Goal: Task Accomplishment & Management: Use online tool/utility

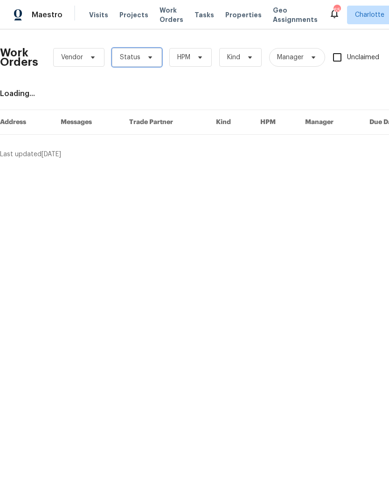
click at [147, 58] on icon at bounding box center [150, 57] width 7 height 7
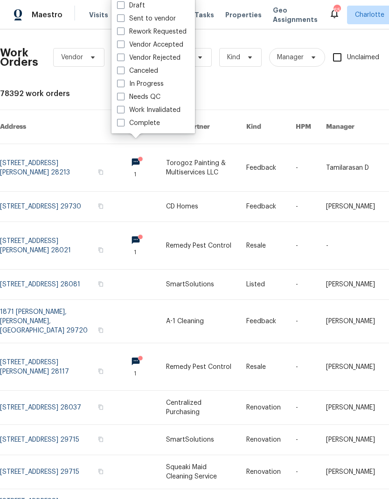
click at [159, 96] on label "Needs QC" at bounding box center [138, 96] width 43 height 9
click at [123, 96] on input "Needs QC" at bounding box center [120, 95] width 6 height 6
checkbox input "true"
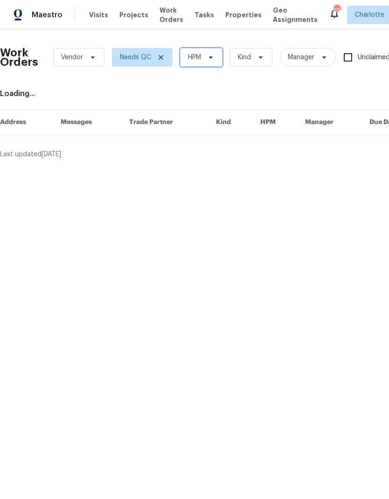
click at [208, 60] on icon at bounding box center [210, 57] width 7 height 7
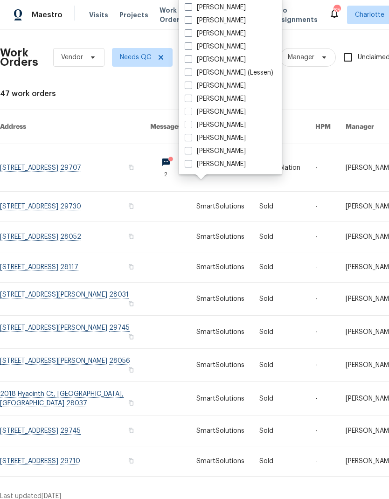
scroll to position [116, 0]
click at [223, 168] on label "[PERSON_NAME]" at bounding box center [215, 164] width 61 height 9
click at [191, 166] on input "[PERSON_NAME]" at bounding box center [188, 163] width 6 height 6
checkbox input "true"
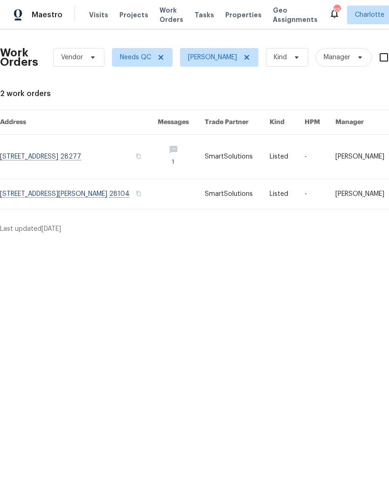
click at [44, 159] on link at bounding box center [79, 157] width 158 height 44
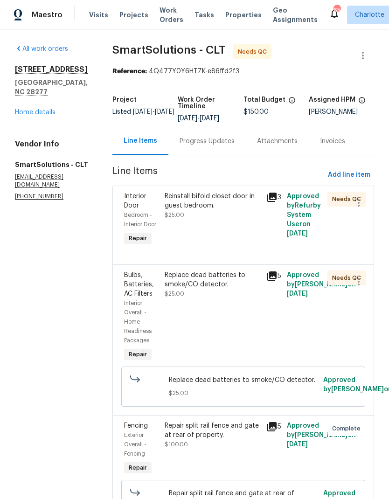
click at [237, 209] on div "Reinstall bifold closet door in guest bedroom." at bounding box center [213, 201] width 96 height 19
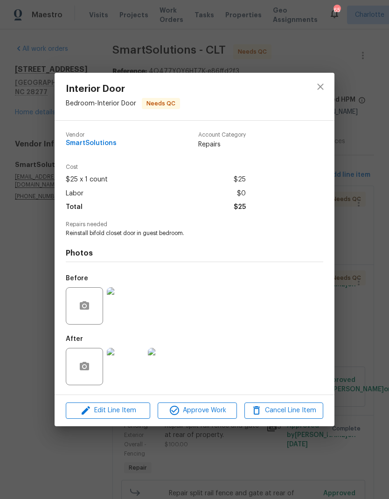
click at [126, 372] on img at bounding box center [125, 366] width 37 height 37
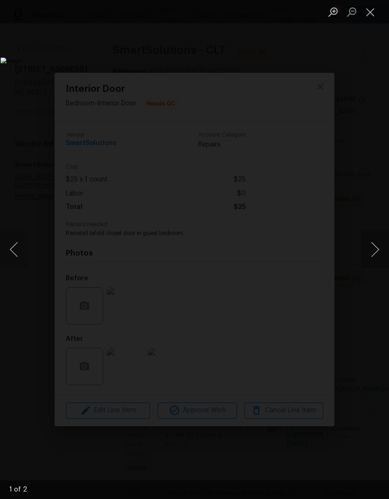
click at [375, 243] on button "Next image" at bounding box center [375, 249] width 28 height 37
click at [375, 249] on button "Next image" at bounding box center [375, 249] width 28 height 37
click at [365, 15] on button "Close lightbox" at bounding box center [370, 12] width 19 height 16
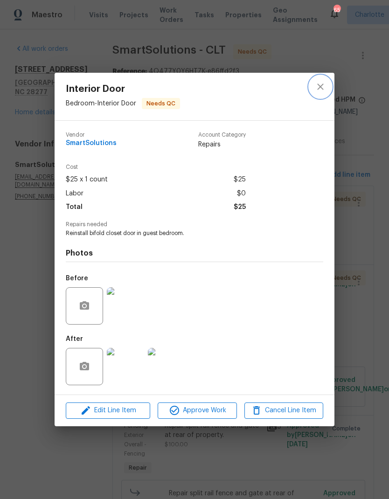
click at [322, 88] on icon "close" at bounding box center [320, 87] width 6 height 6
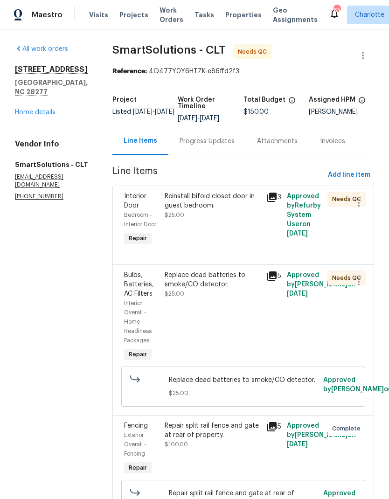
click at [231, 289] on div "Replace dead batteries to smoke/CO detector." at bounding box center [213, 280] width 96 height 19
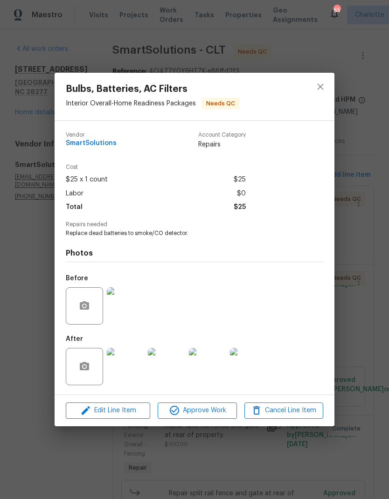
click at [132, 375] on img at bounding box center [125, 366] width 37 height 37
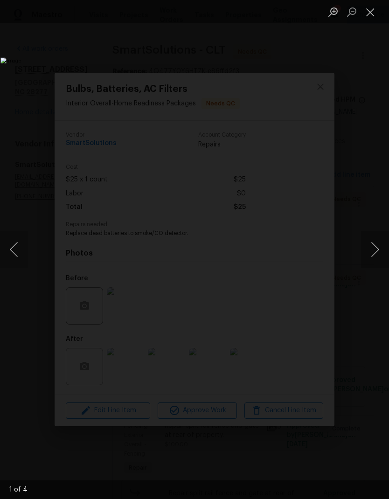
click at [373, 249] on button "Next image" at bounding box center [375, 249] width 28 height 37
click at [370, 255] on button "Next image" at bounding box center [375, 249] width 28 height 37
click at [19, 259] on button "Previous image" at bounding box center [14, 249] width 28 height 37
click at [370, 253] on button "Next image" at bounding box center [375, 249] width 28 height 37
click at [368, 256] on button "Next image" at bounding box center [375, 249] width 28 height 37
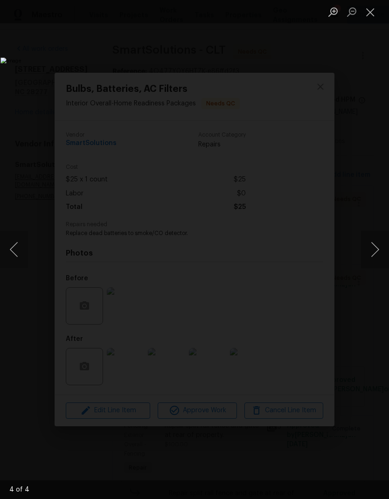
click at [369, 253] on button "Next image" at bounding box center [375, 249] width 28 height 37
click at [371, 255] on button "Next image" at bounding box center [375, 249] width 28 height 37
click at [370, 257] on button "Next image" at bounding box center [375, 249] width 28 height 37
click at [374, 17] on button "Close lightbox" at bounding box center [370, 12] width 19 height 16
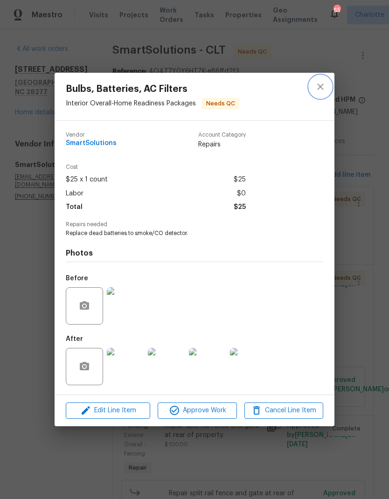
click at [324, 84] on icon "close" at bounding box center [320, 86] width 11 height 11
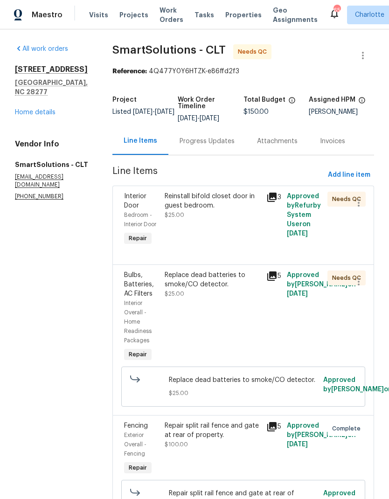
click at [246, 205] on div "Reinstall bifold closet door in guest bedroom." at bounding box center [213, 201] width 96 height 19
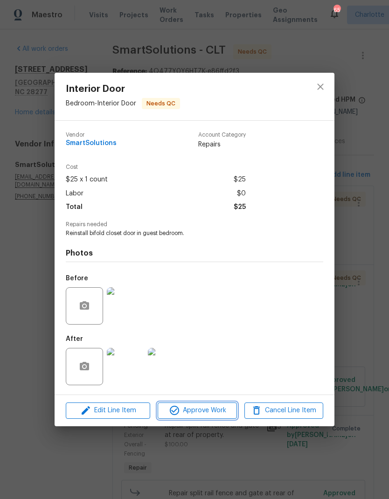
click at [218, 418] on button "Approve Work" at bounding box center [197, 411] width 79 height 16
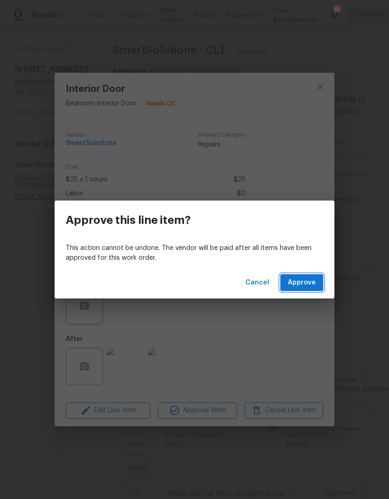
click at [310, 286] on span "Approve" at bounding box center [302, 283] width 28 height 12
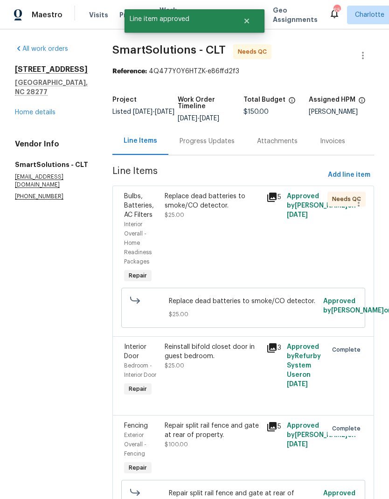
click at [242, 209] on div "Replace dead batteries to smoke/CO detector." at bounding box center [213, 201] width 96 height 19
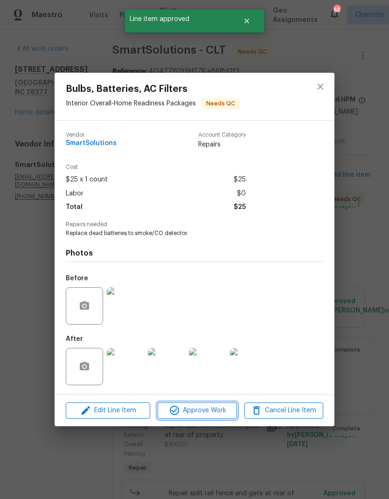
click at [208, 419] on button "Approve Work" at bounding box center [197, 411] width 79 height 16
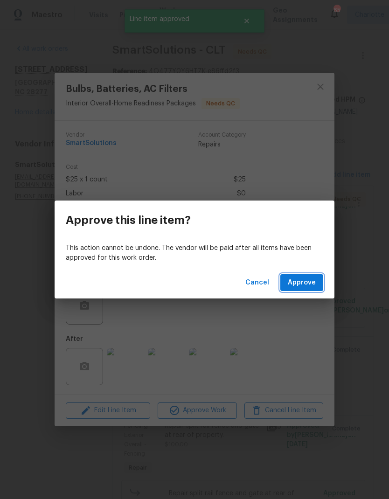
click at [307, 288] on button "Approve" at bounding box center [301, 282] width 43 height 17
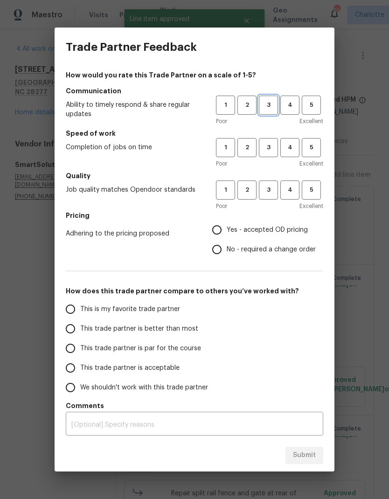
click at [274, 106] on span "3" at bounding box center [268, 105] width 17 height 11
click at [270, 151] on span "3" at bounding box center [268, 147] width 17 height 11
click at [275, 191] on span "3" at bounding box center [268, 190] width 17 height 11
click at [224, 231] on input "Yes - accepted OD pricing" at bounding box center [217, 230] width 20 height 20
radio input "true"
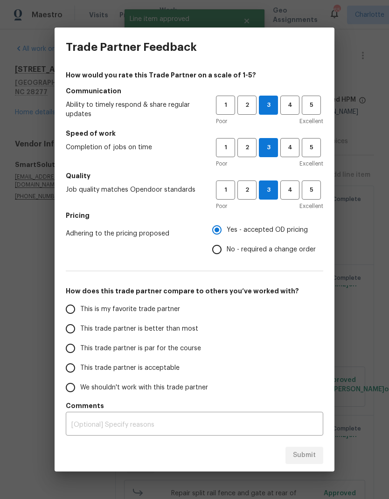
click at [71, 328] on input "This trade partner is better than most" at bounding box center [71, 329] width 20 height 20
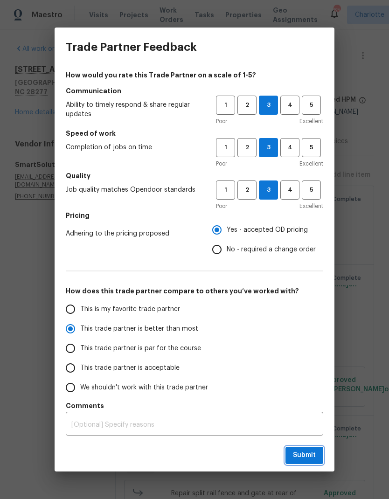
click at [307, 456] on span "Submit" at bounding box center [304, 456] width 23 height 12
radio input "true"
radio input "false"
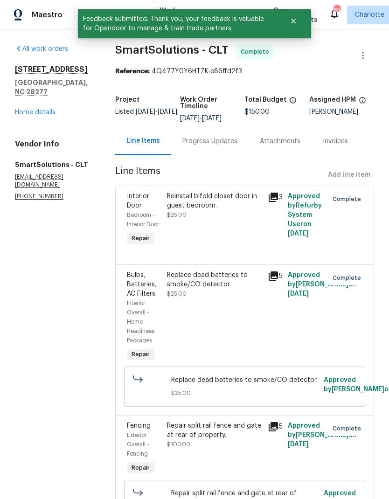
click at [37, 113] on link "Home details" at bounding box center [35, 112] width 41 height 7
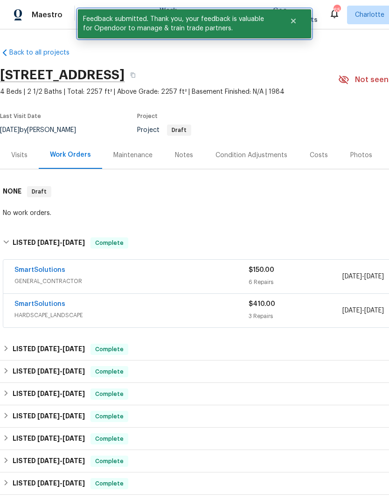
click at [295, 25] on button "Close" at bounding box center [293, 21] width 31 height 19
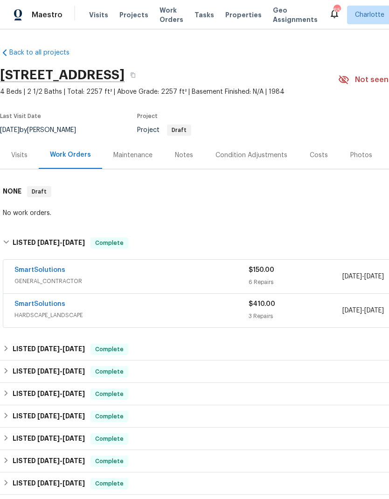
click at [170, 12] on span "Work Orders" at bounding box center [172, 15] width 24 height 19
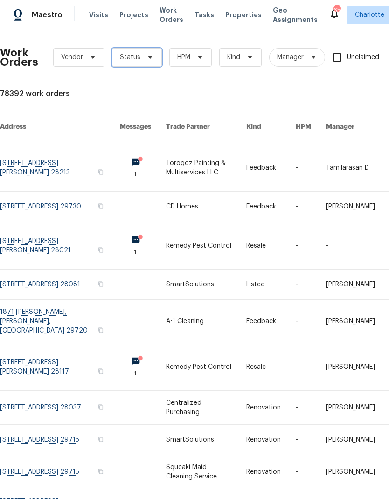
click at [148, 57] on icon at bounding box center [150, 57] width 4 height 2
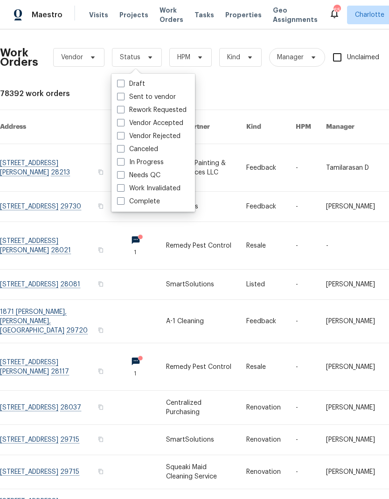
click at [159, 177] on label "Needs QC" at bounding box center [138, 175] width 43 height 9
click at [123, 177] on input "Needs QC" at bounding box center [120, 174] width 6 height 6
checkbox input "true"
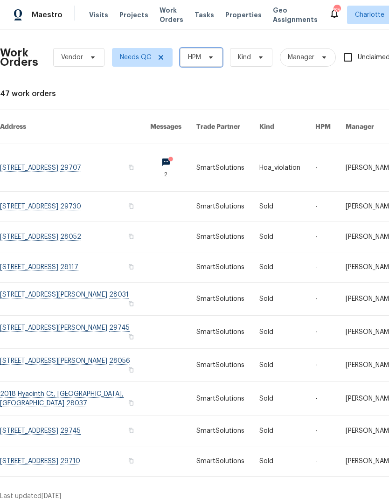
click at [216, 60] on span "HPM" at bounding box center [201, 57] width 42 height 19
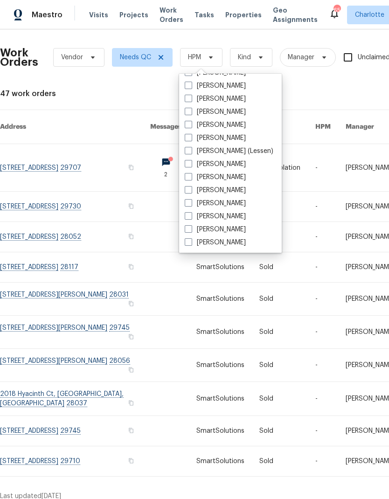
scroll to position [116, 0]
click at [231, 247] on label "[PERSON_NAME]" at bounding box center [215, 242] width 61 height 9
click at [191, 244] on input "[PERSON_NAME]" at bounding box center [188, 241] width 6 height 6
checkbox input "true"
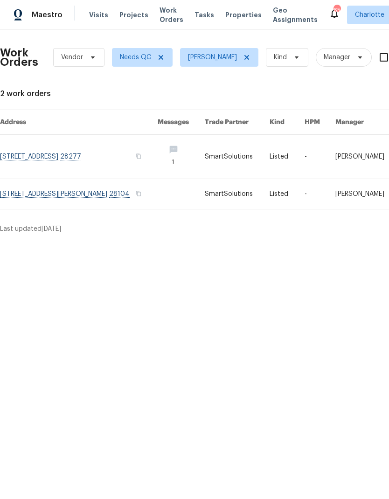
click at [38, 18] on span "Maestro" at bounding box center [47, 14] width 31 height 9
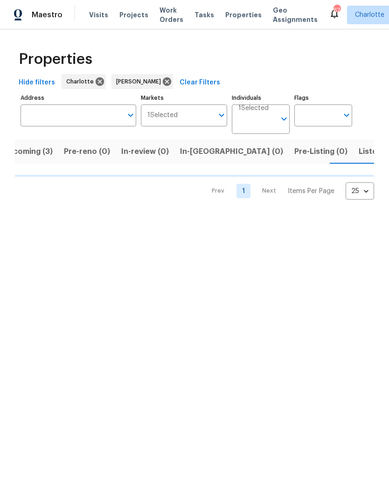
scroll to position [0, 19]
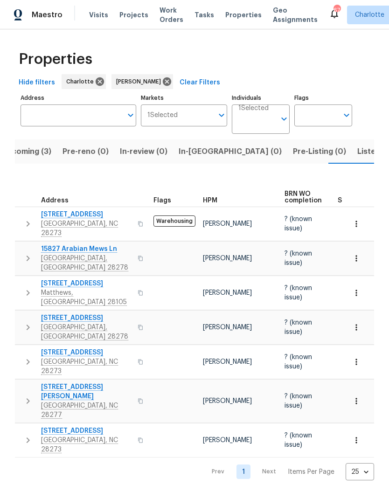
click at [357, 154] on span "Listed (22)" at bounding box center [377, 151] width 40 height 13
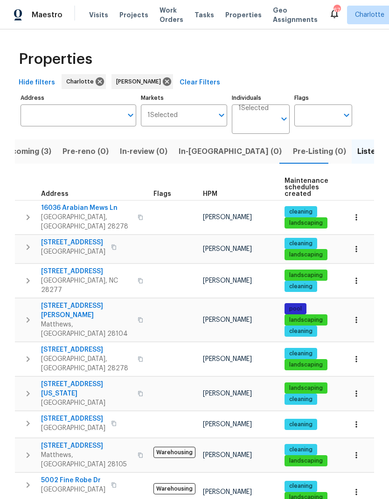
click at [201, 153] on span "In-[GEOGRAPHIC_DATA] (0)" at bounding box center [230, 151] width 103 height 13
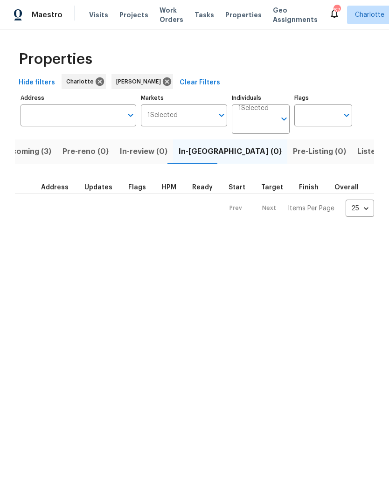
click at [31, 149] on span "Upcoming (3)" at bounding box center [26, 151] width 50 height 13
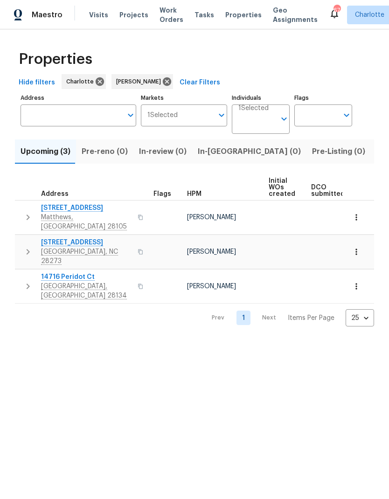
click at [249, 342] on html "Maestro Visits Projects Work Orders Tasks Properties Geo Assignments 67 [PERSON…" at bounding box center [194, 171] width 389 height 342
